Goal: Task Accomplishment & Management: Manage account settings

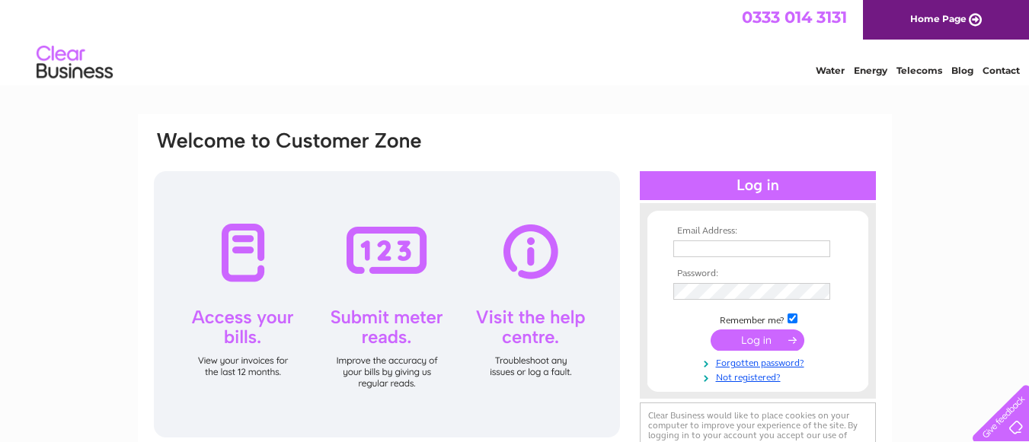
type input "[EMAIL_ADDRESS][DOMAIN_NAME]"
click at [683, 315] on td "Remember me?" at bounding box center [757, 318] width 177 height 15
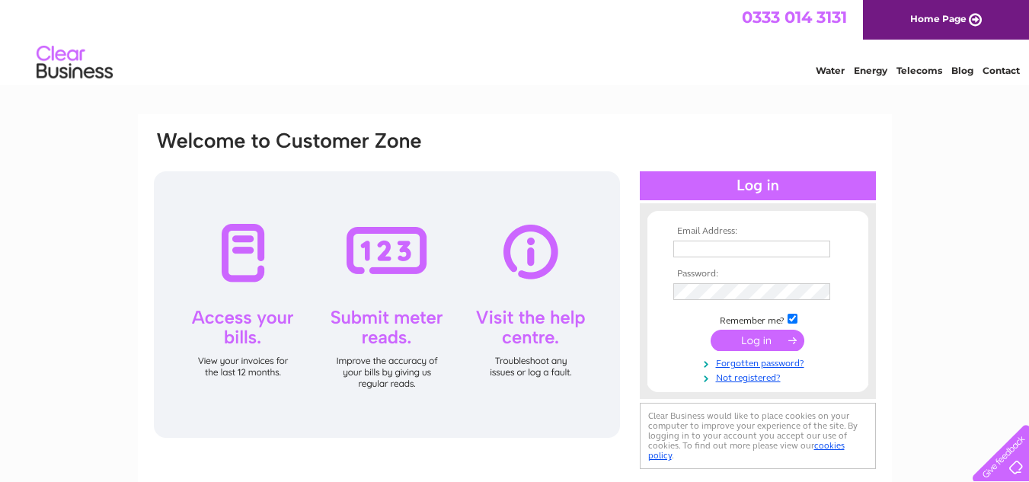
type input "[EMAIL_ADDRESS][DOMAIN_NAME]"
click at [739, 340] on input "submit" at bounding box center [757, 340] width 94 height 21
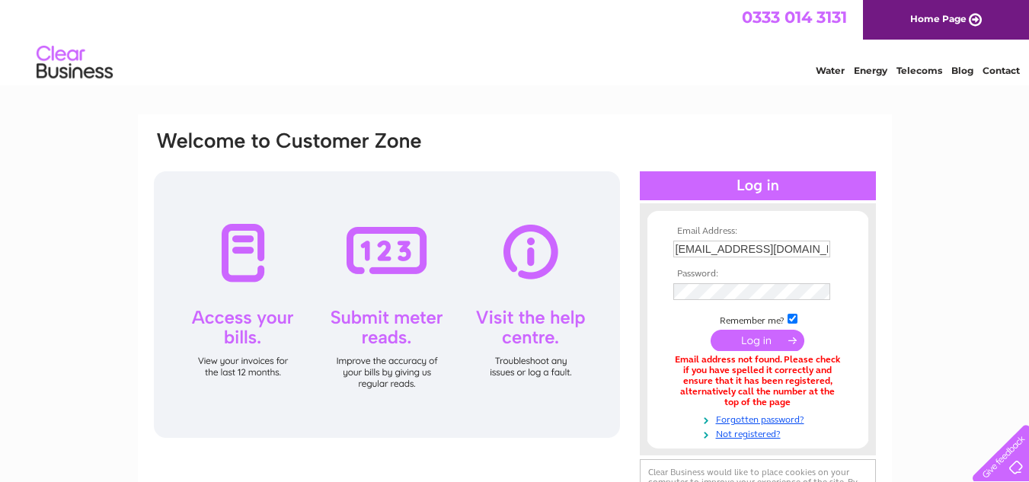
click at [753, 246] on input "[EMAIL_ADDRESS][DOMAIN_NAME]" at bounding box center [751, 249] width 157 height 17
click at [674, 247] on input "[EMAIL_ADDRESS][DOMAIN_NAME]" at bounding box center [751, 249] width 157 height 17
click at [778, 250] on input "[EMAIL_ADDRESS][DOMAIN_NAME]" at bounding box center [751, 249] width 157 height 17
type input "r"
type input "operations@qpbc.org"
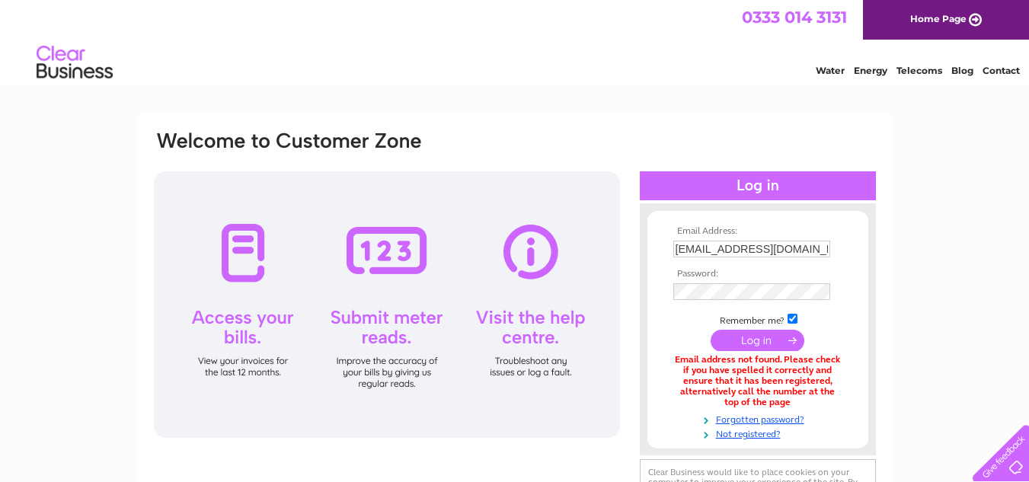
click at [763, 346] on input "submit" at bounding box center [757, 340] width 94 height 21
click at [755, 353] on td at bounding box center [757, 340] width 177 height 29
click at [754, 260] on tbody "Email Address: operations@qpbc.org Password: Remember me?" at bounding box center [757, 334] width 177 height 216
click at [526, 318] on div at bounding box center [387, 304] width 466 height 267
click at [784, 247] on input "operations@qpbc.org" at bounding box center [752, 250] width 158 height 18
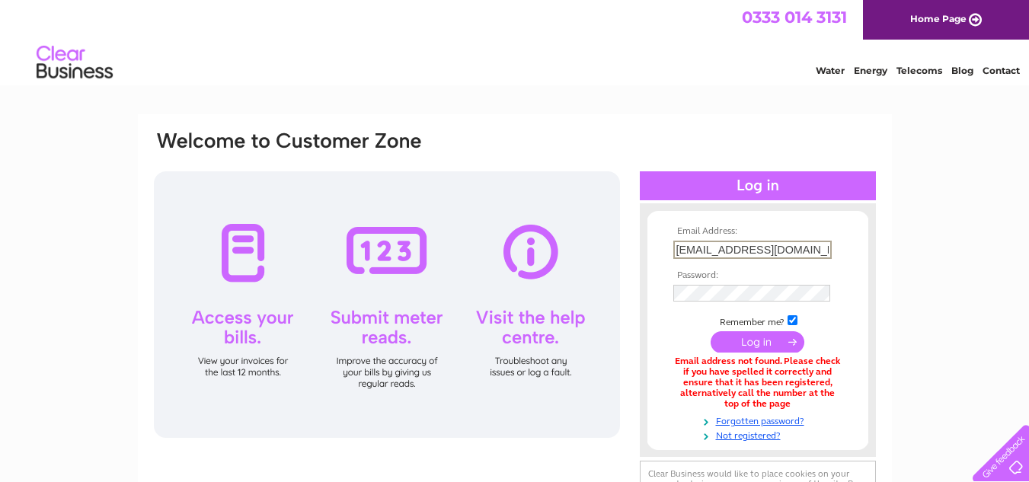
click at [784, 247] on input "operations@qpbc.org" at bounding box center [752, 250] width 158 height 18
